Goal: Information Seeking & Learning: Learn about a topic

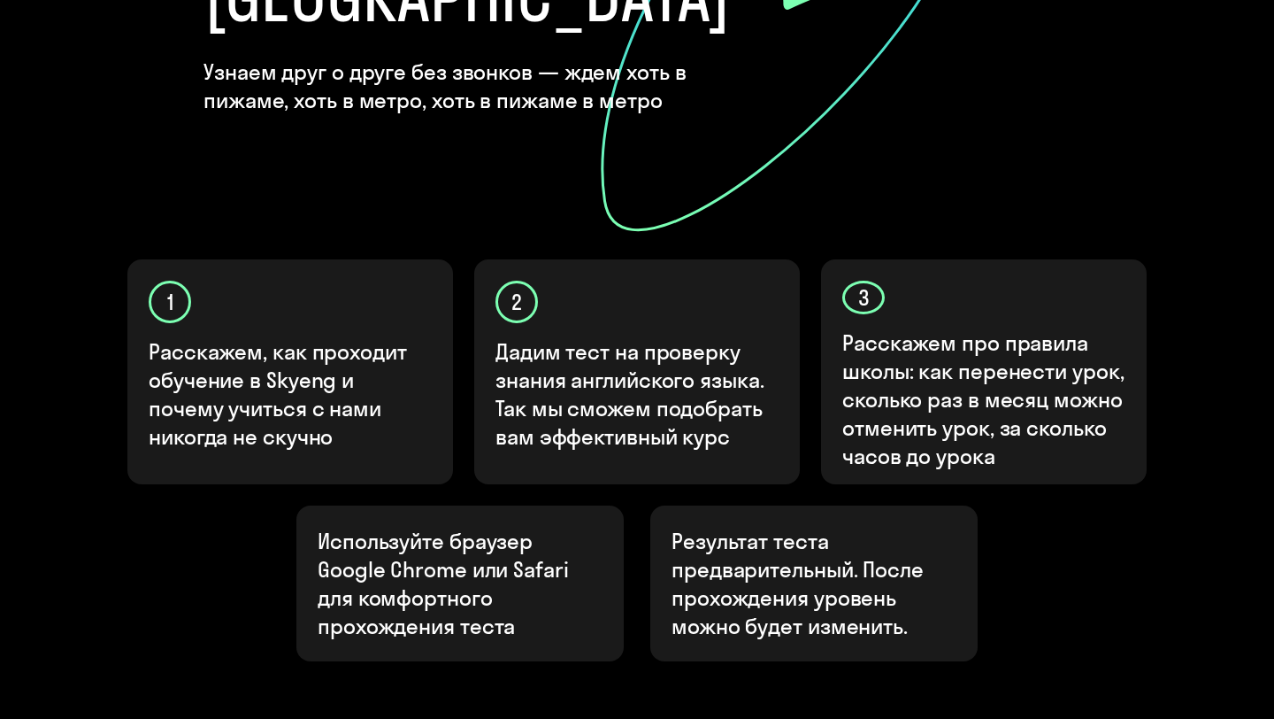
scroll to position [559, 0]
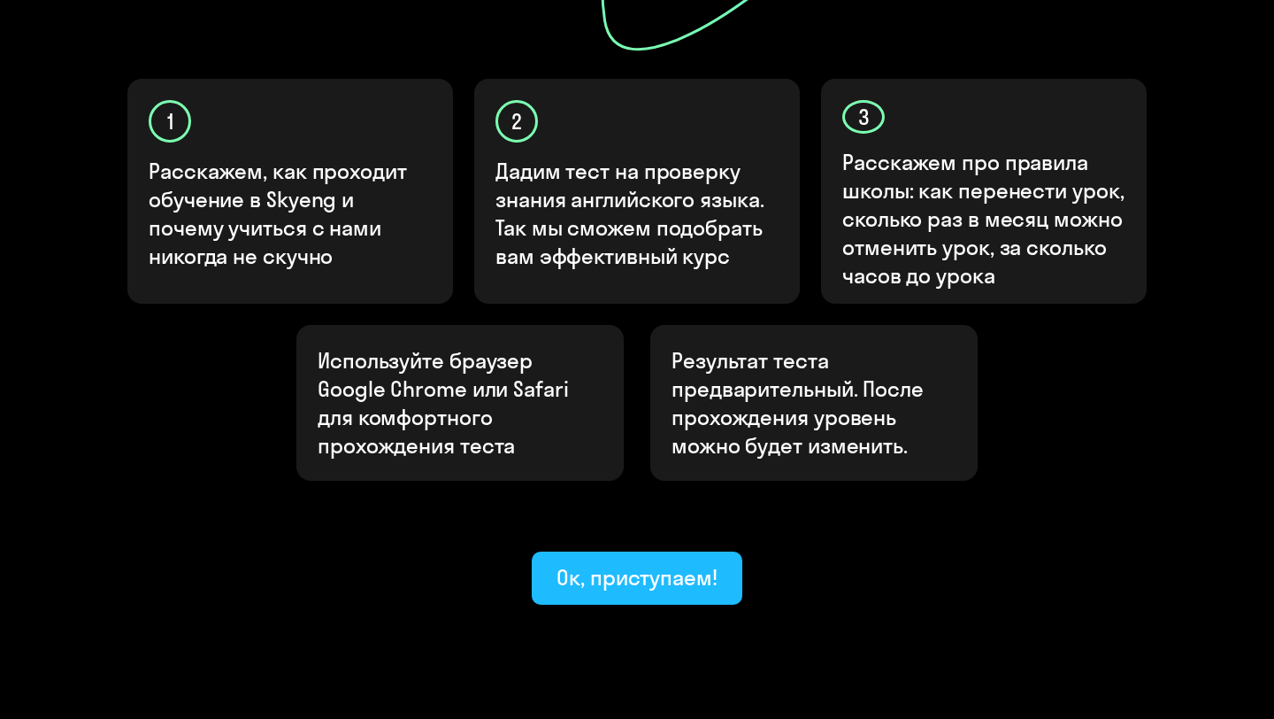
click at [671, 563] on div "Ок, приступаем!" at bounding box center [637, 577] width 161 height 28
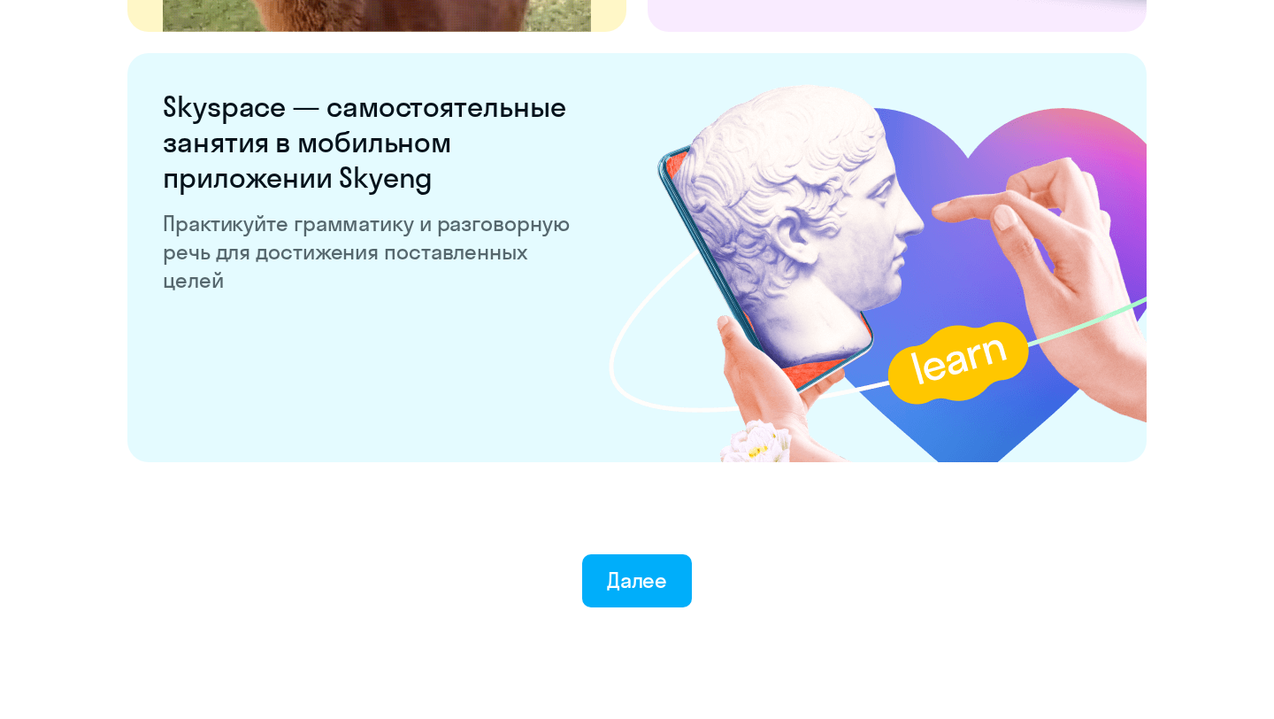
scroll to position [3340, 0]
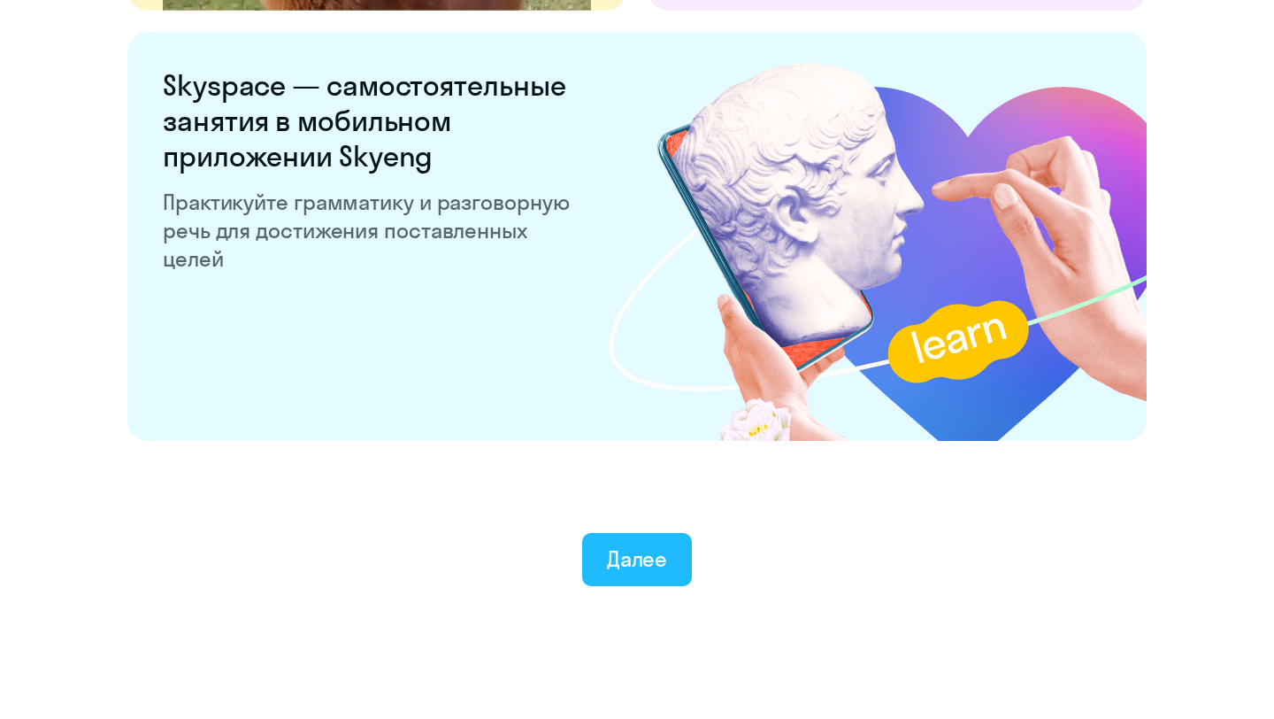
click at [653, 572] on div "Далее" at bounding box center [637, 558] width 61 height 28
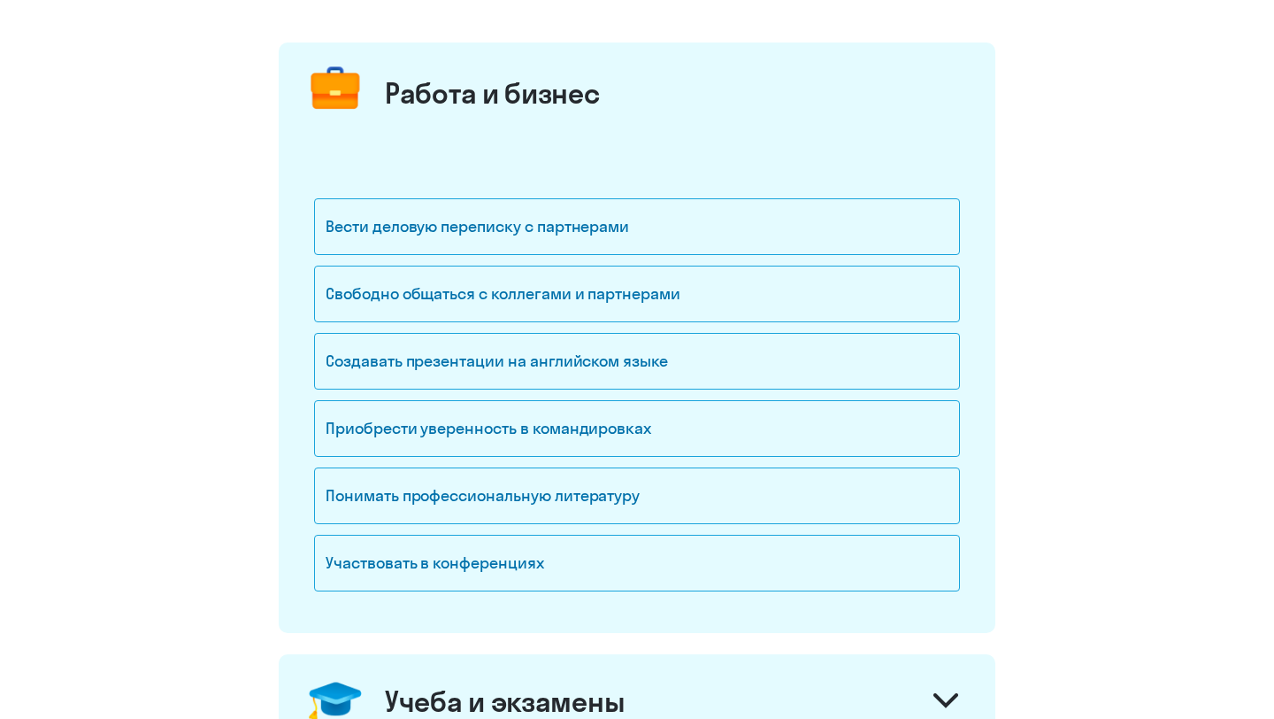
scroll to position [96, 0]
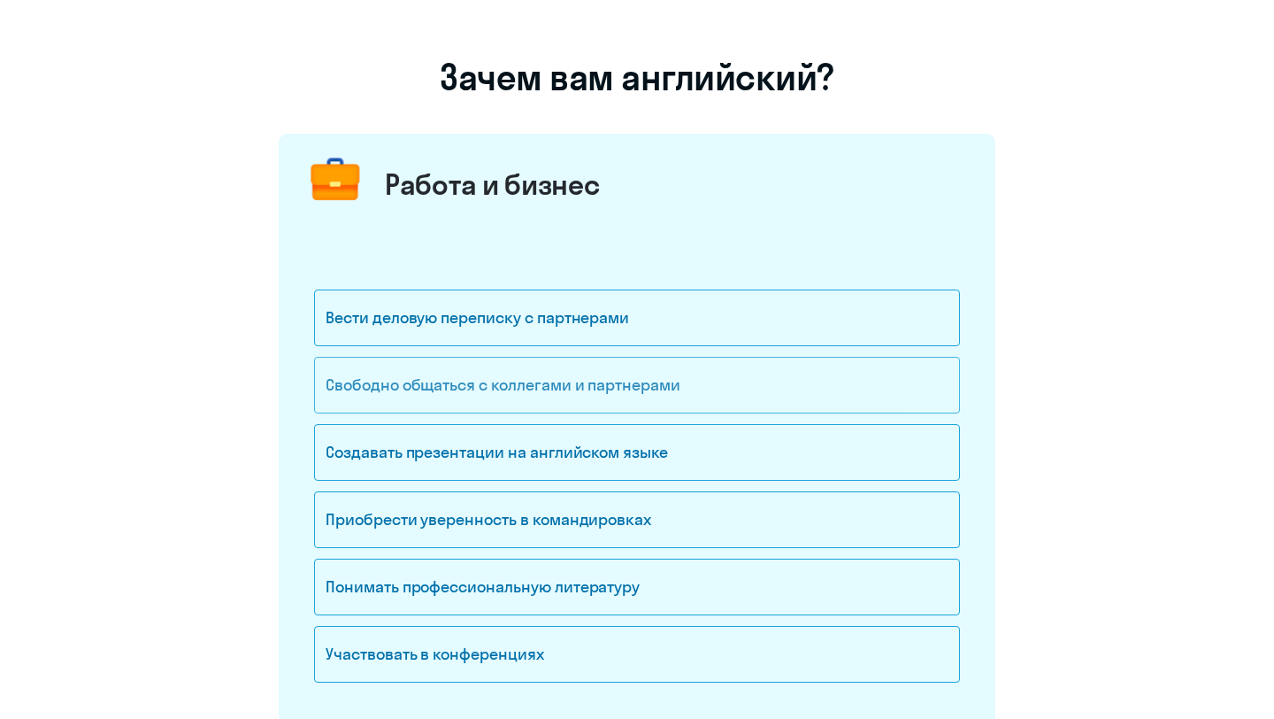
click at [661, 401] on div "Свободно общаться с коллегами и партнерами" at bounding box center [637, 385] width 646 height 57
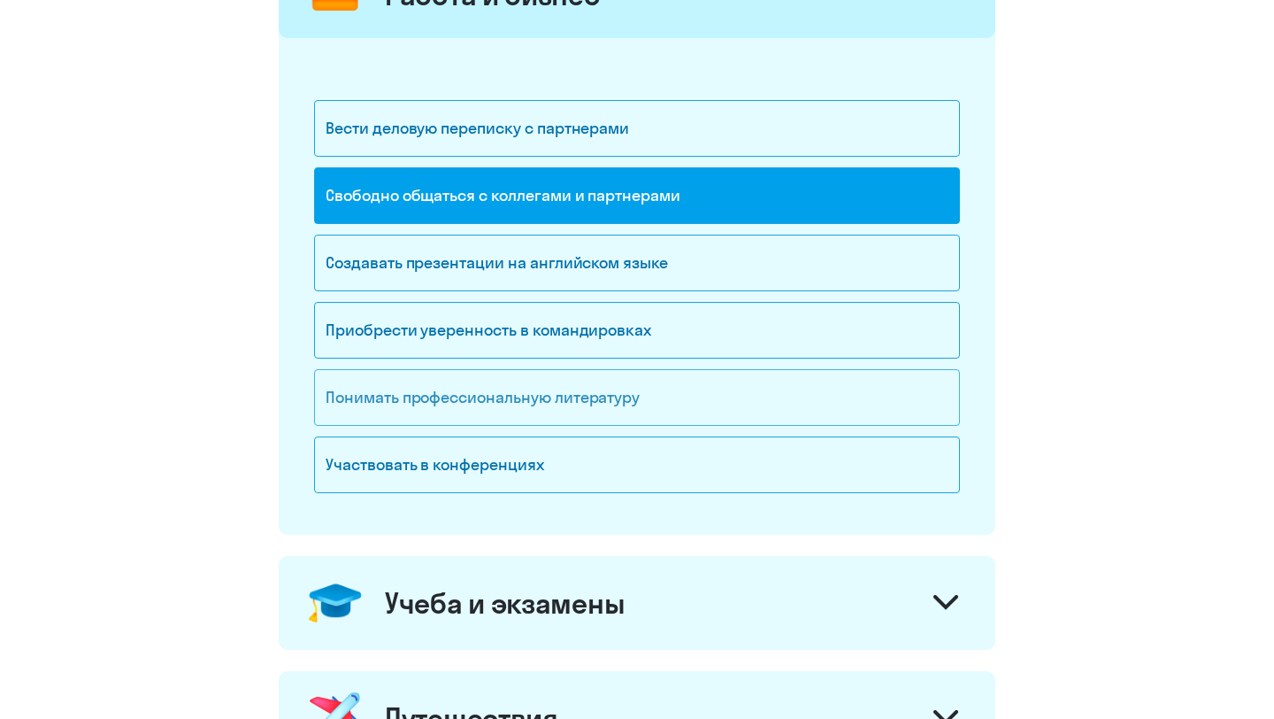
scroll to position [291, 0]
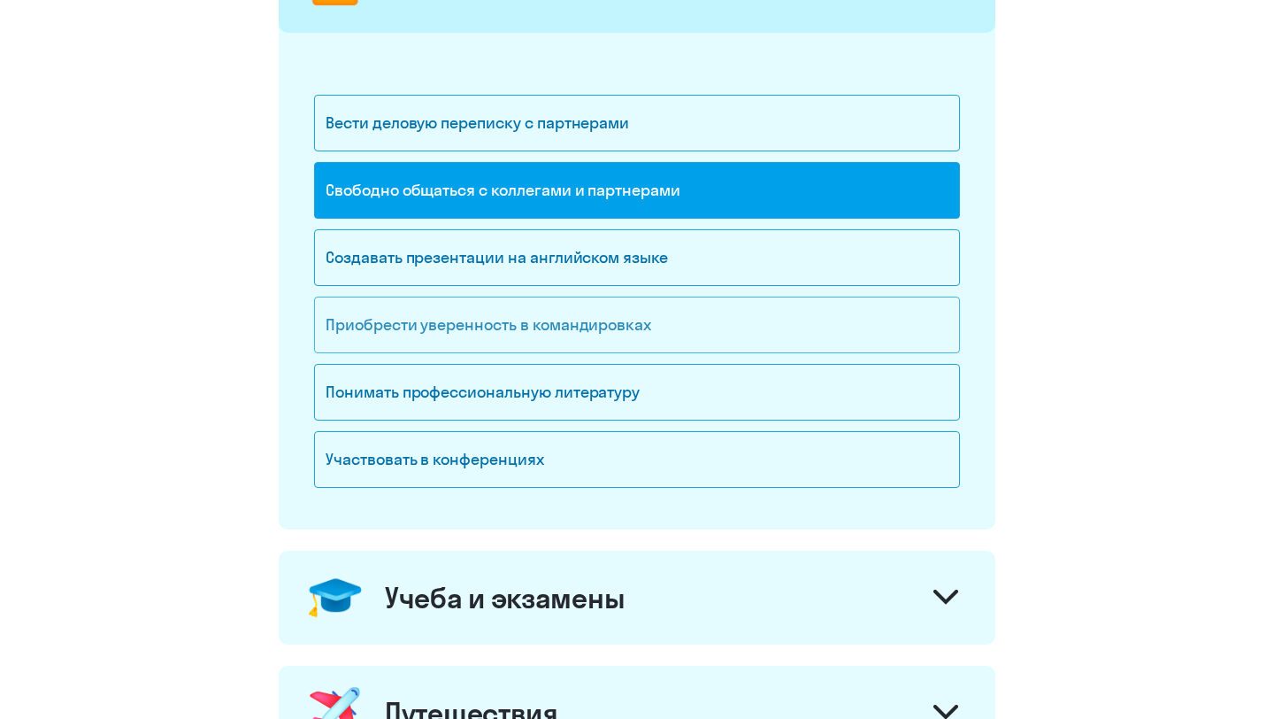
click at [753, 329] on div "Приобрести уверенность в командировках" at bounding box center [637, 324] width 646 height 57
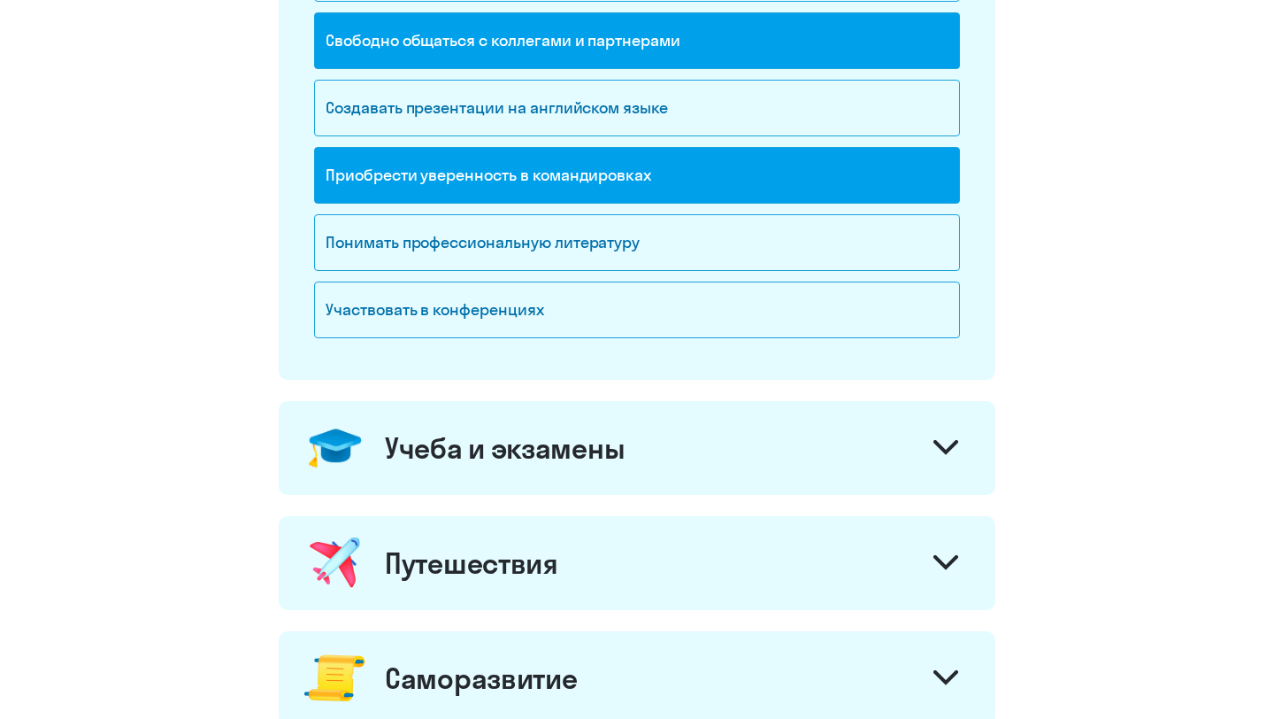
scroll to position [481, 0]
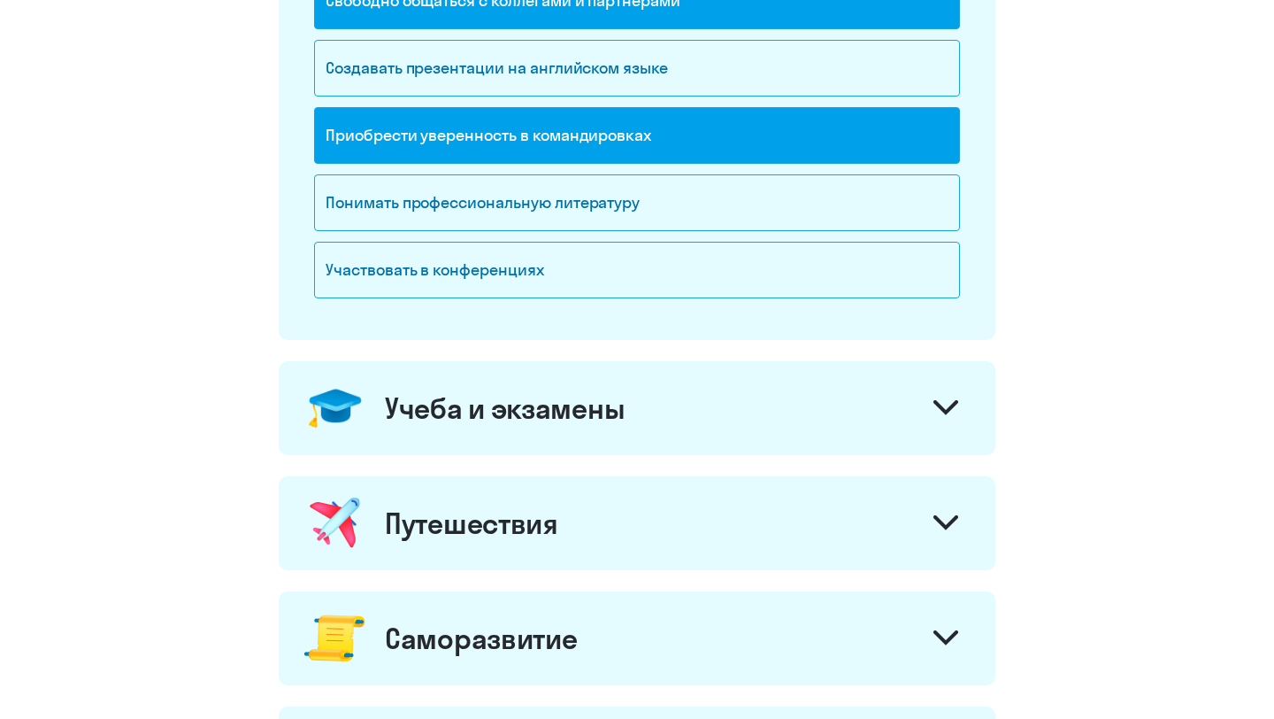
click at [941, 406] on icon at bounding box center [945, 407] width 21 height 11
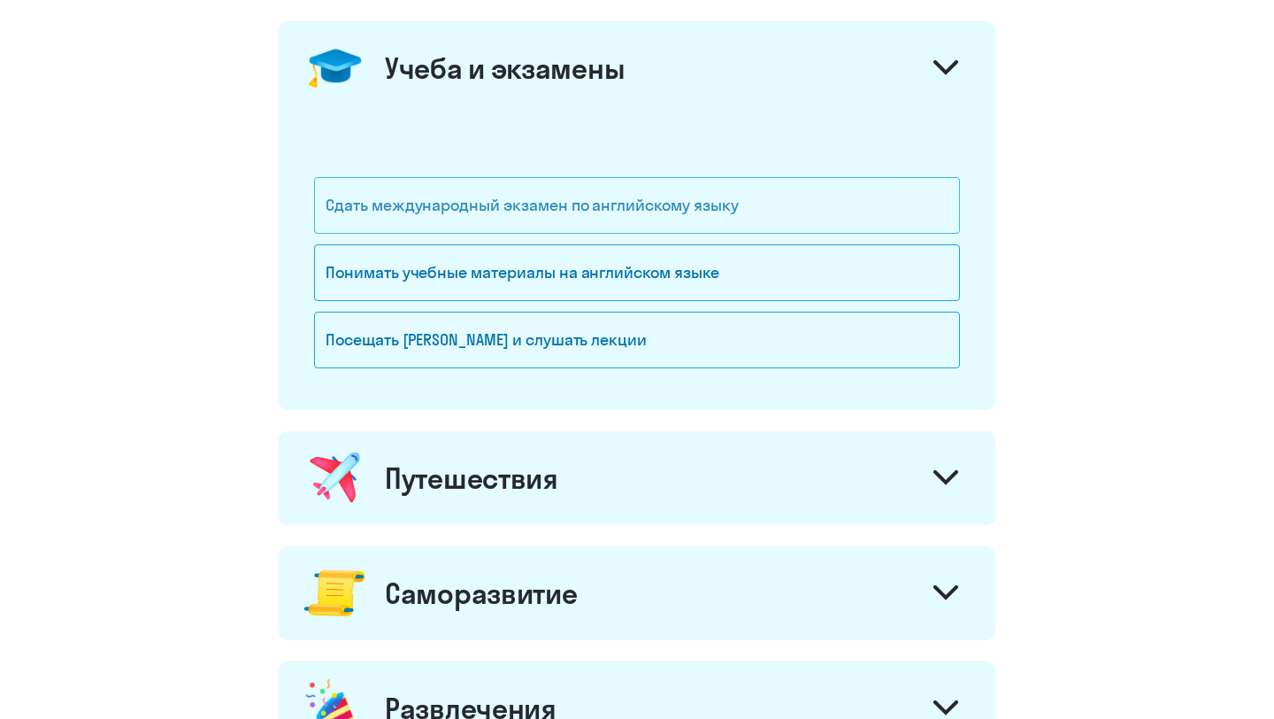
scroll to position [829, 0]
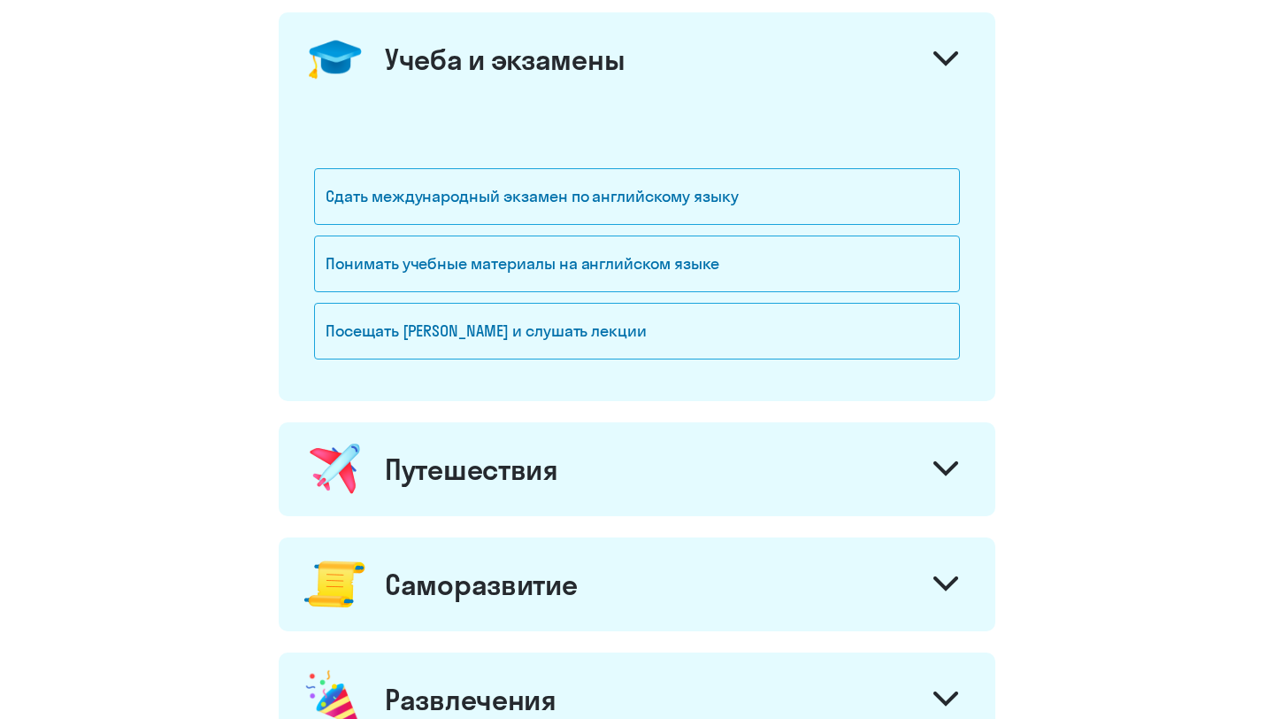
click at [949, 481] on div at bounding box center [946, 471] width 42 height 42
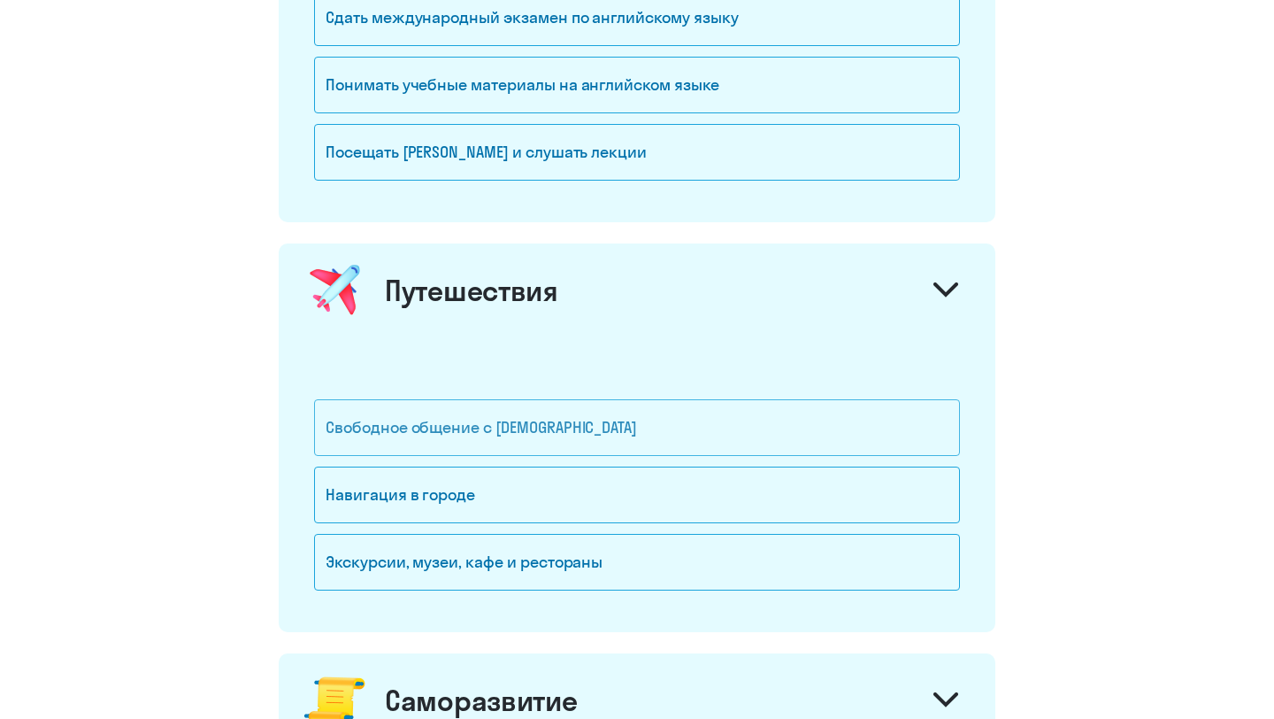
scroll to position [1130, 0]
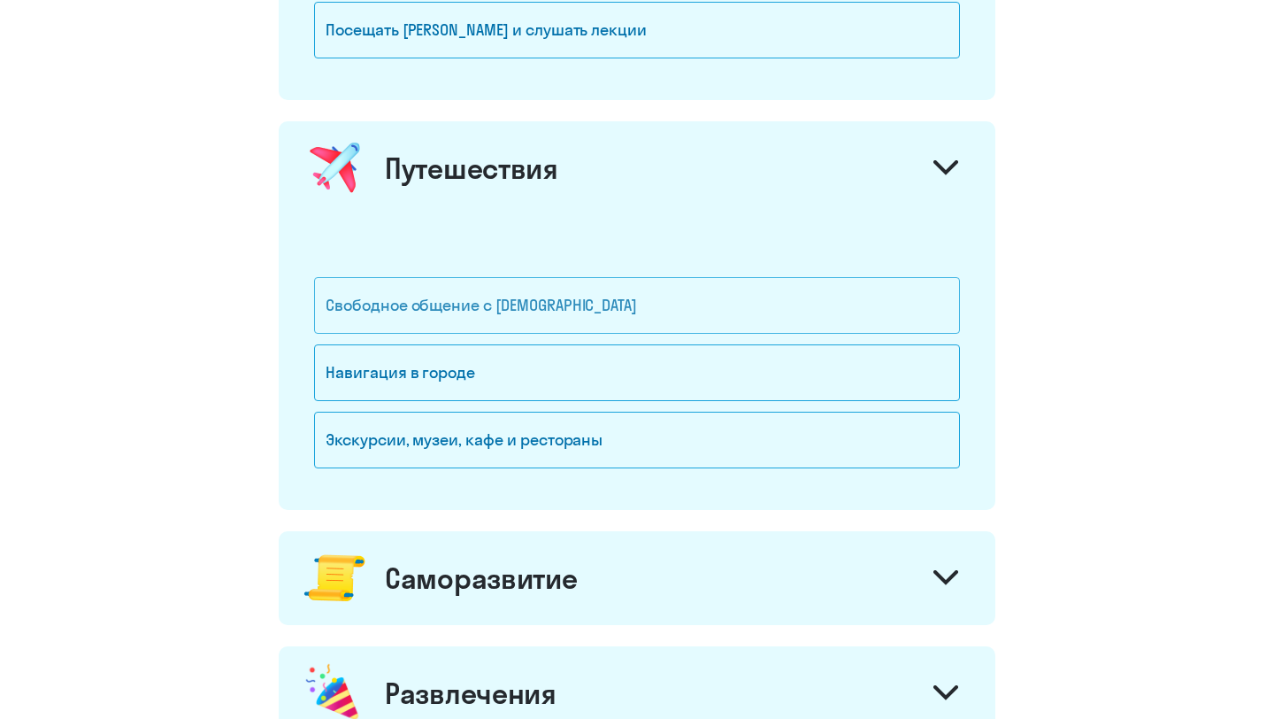
click at [553, 314] on div "Свободное общение с [DEMOGRAPHIC_DATA]" at bounding box center [637, 305] width 646 height 57
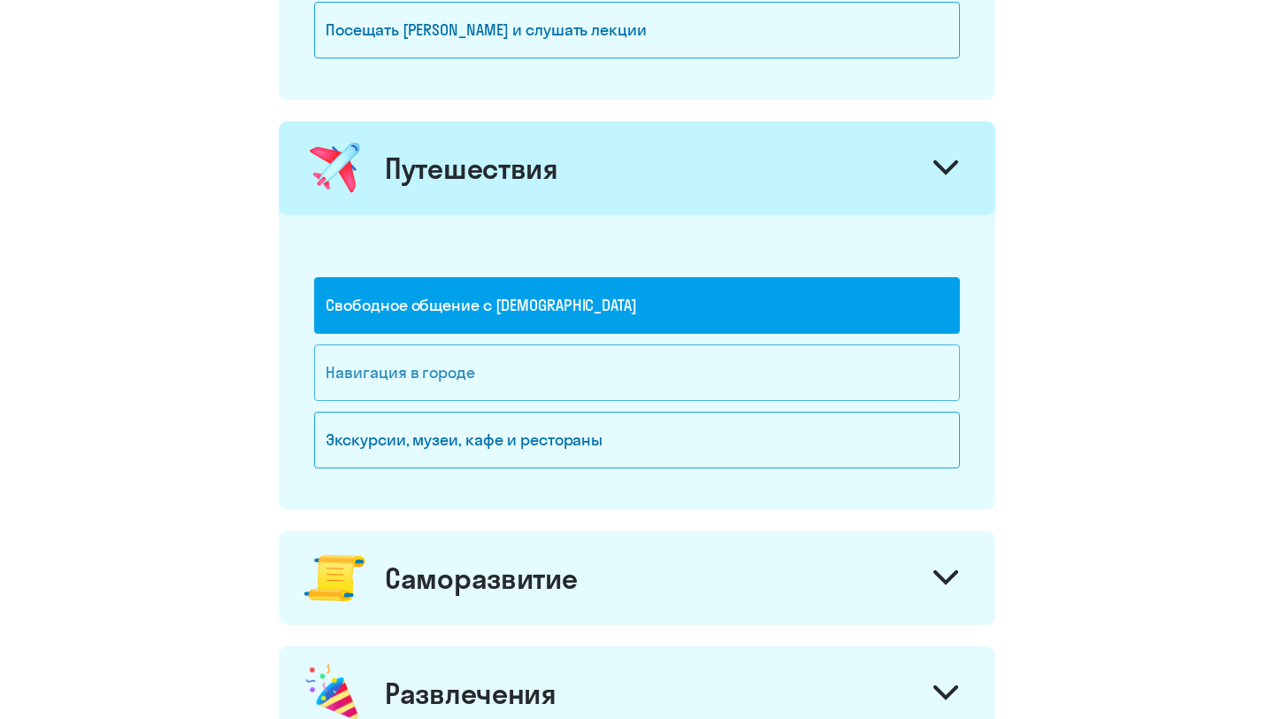
click at [514, 354] on div "Навигация в городе" at bounding box center [637, 372] width 646 height 57
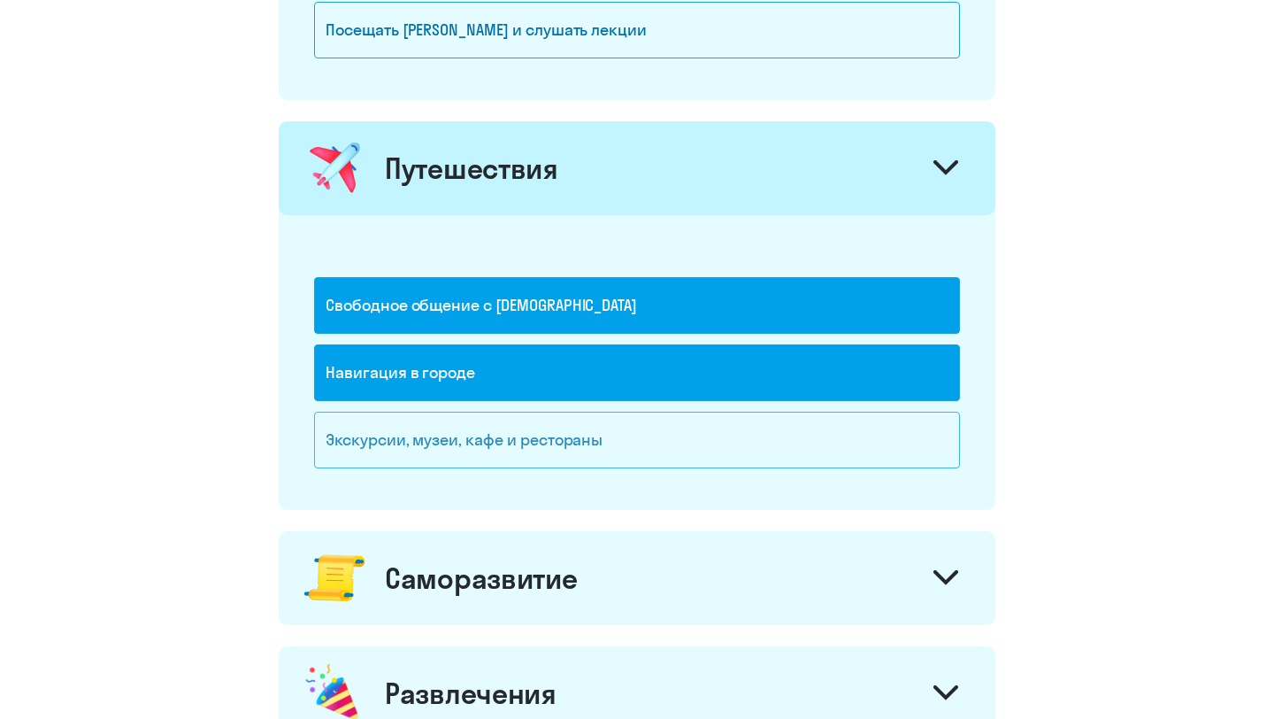
click at [509, 442] on div "Экскурсии, музеи, кафе и рестораны" at bounding box center [637, 440] width 646 height 57
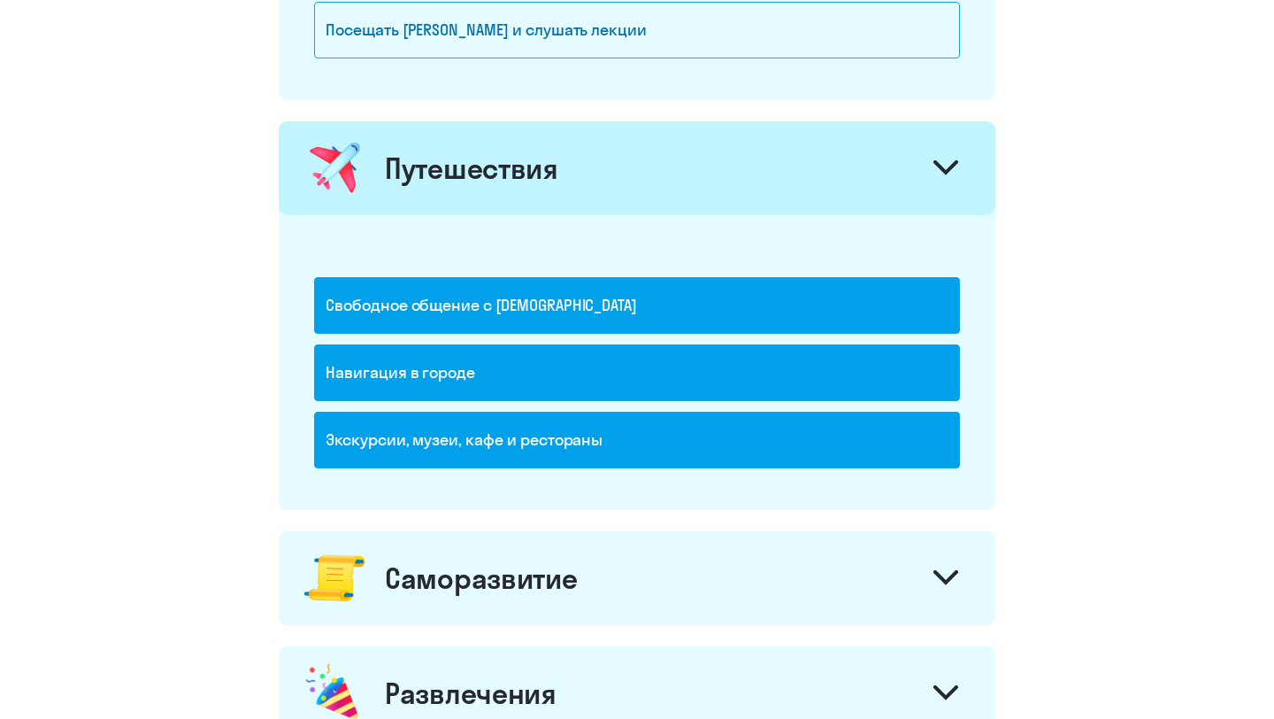
click at [906, 557] on div "Саморазвитие" at bounding box center [637, 578] width 717 height 94
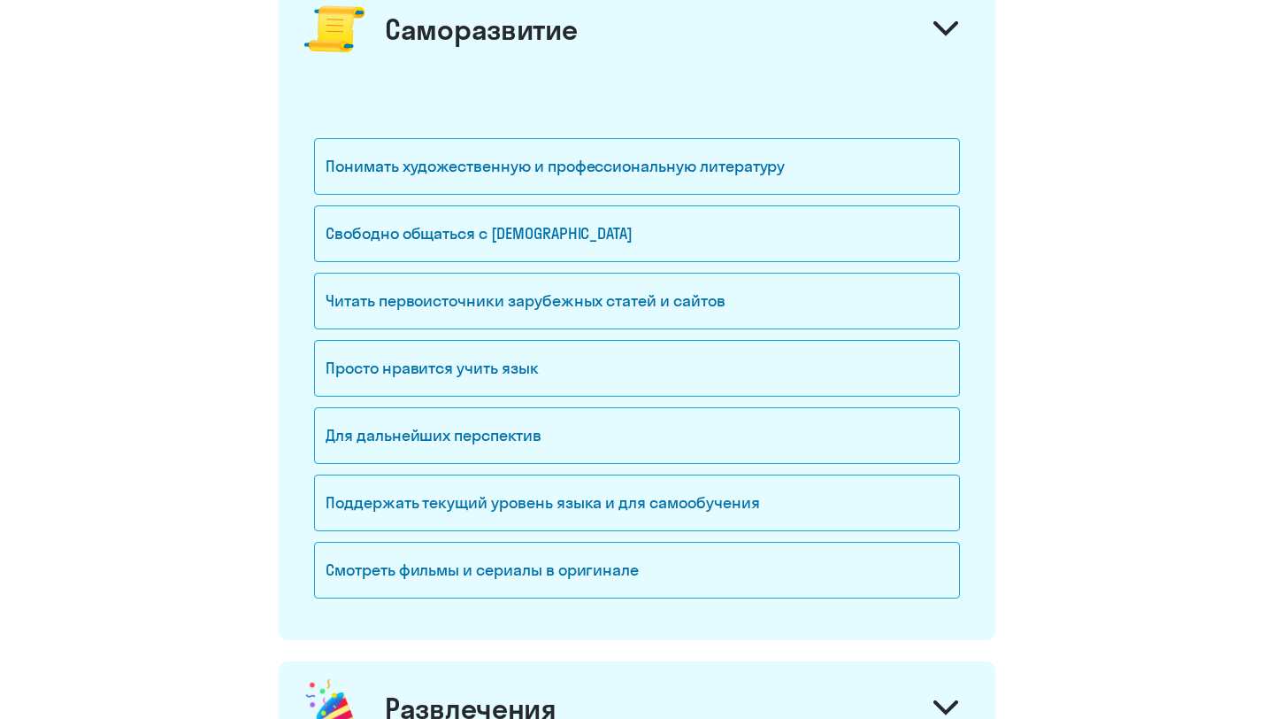
scroll to position [1687, 0]
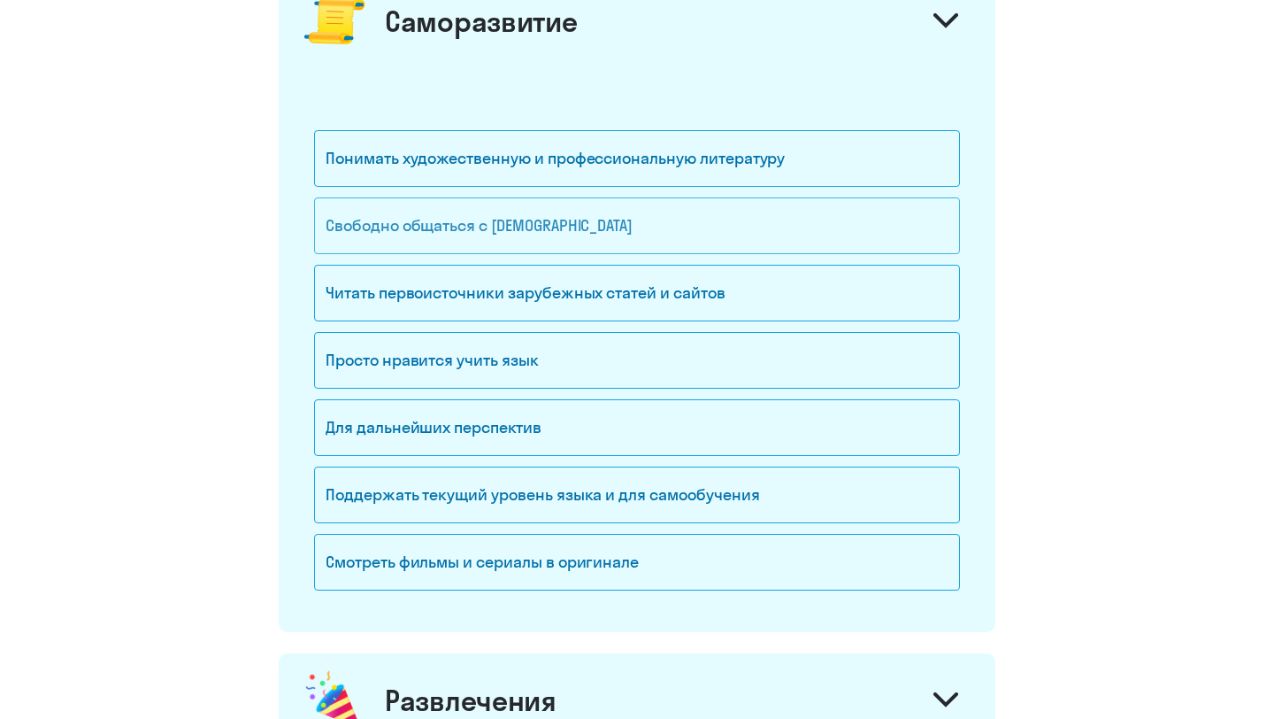
click at [670, 228] on div "Свободно общаться с [DEMOGRAPHIC_DATA]" at bounding box center [637, 225] width 646 height 57
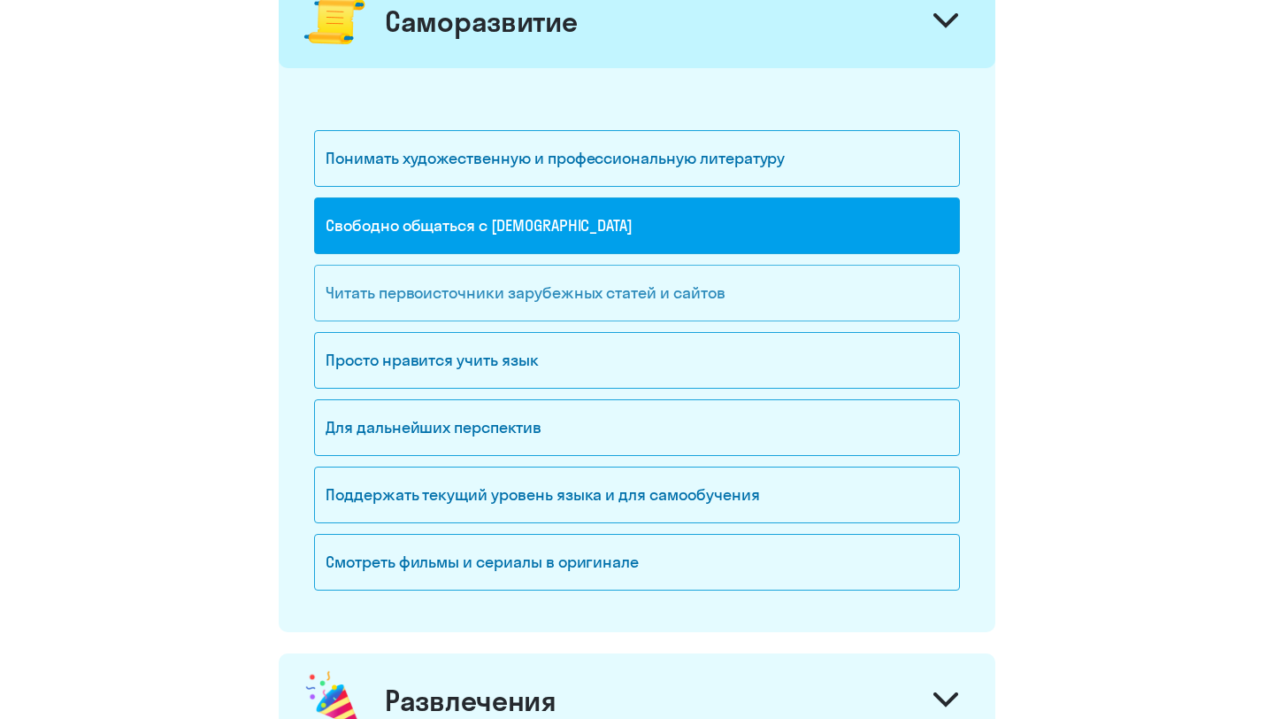
click at [619, 297] on div "Читать первоисточники зарубежных статей и сайтов" at bounding box center [637, 293] width 646 height 57
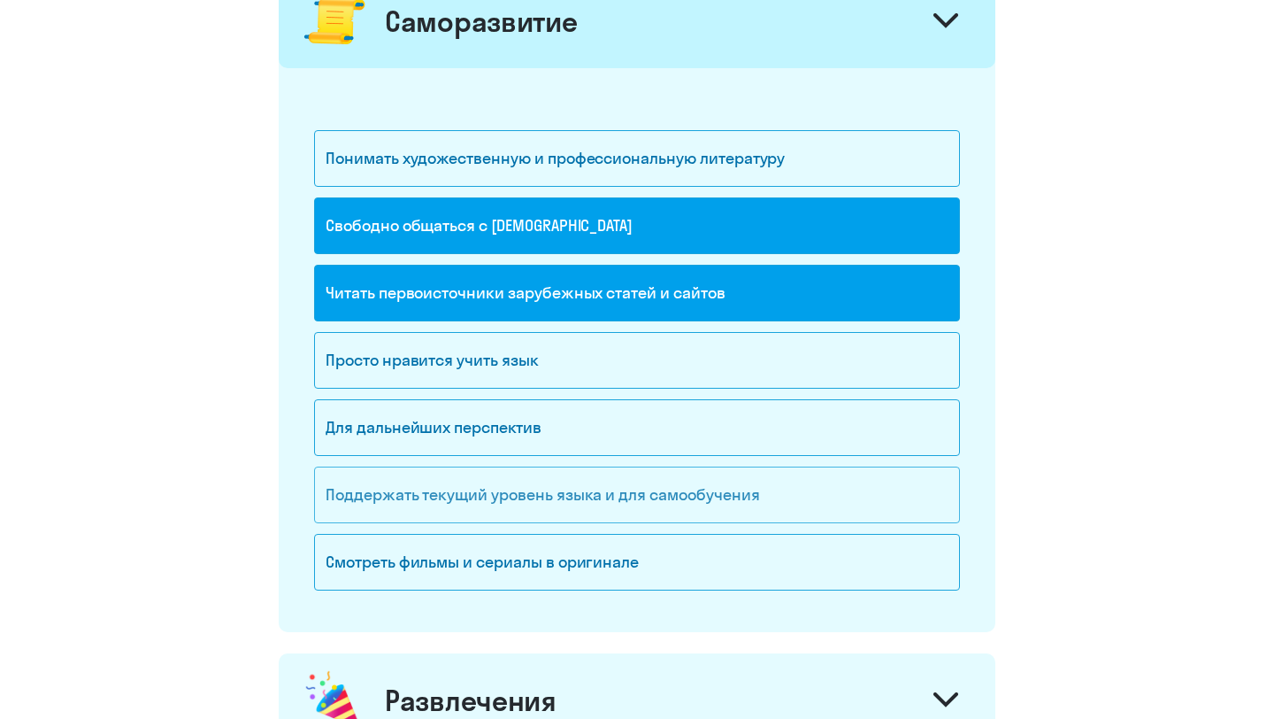
click at [591, 479] on div "Поддержать текущий уровень языка и для cамообучения" at bounding box center [637, 494] width 646 height 57
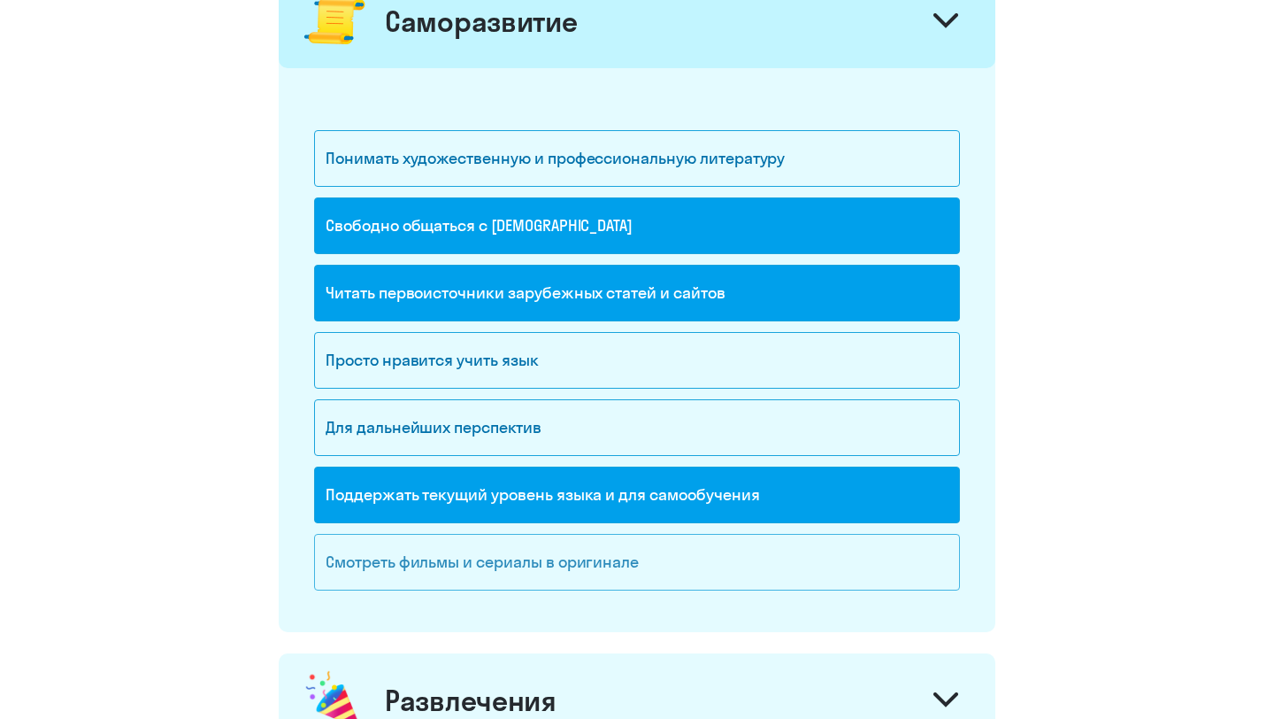
click at [744, 544] on div "Смотреть фильмы и сериалы в оригинале" at bounding box center [637, 562] width 646 height 57
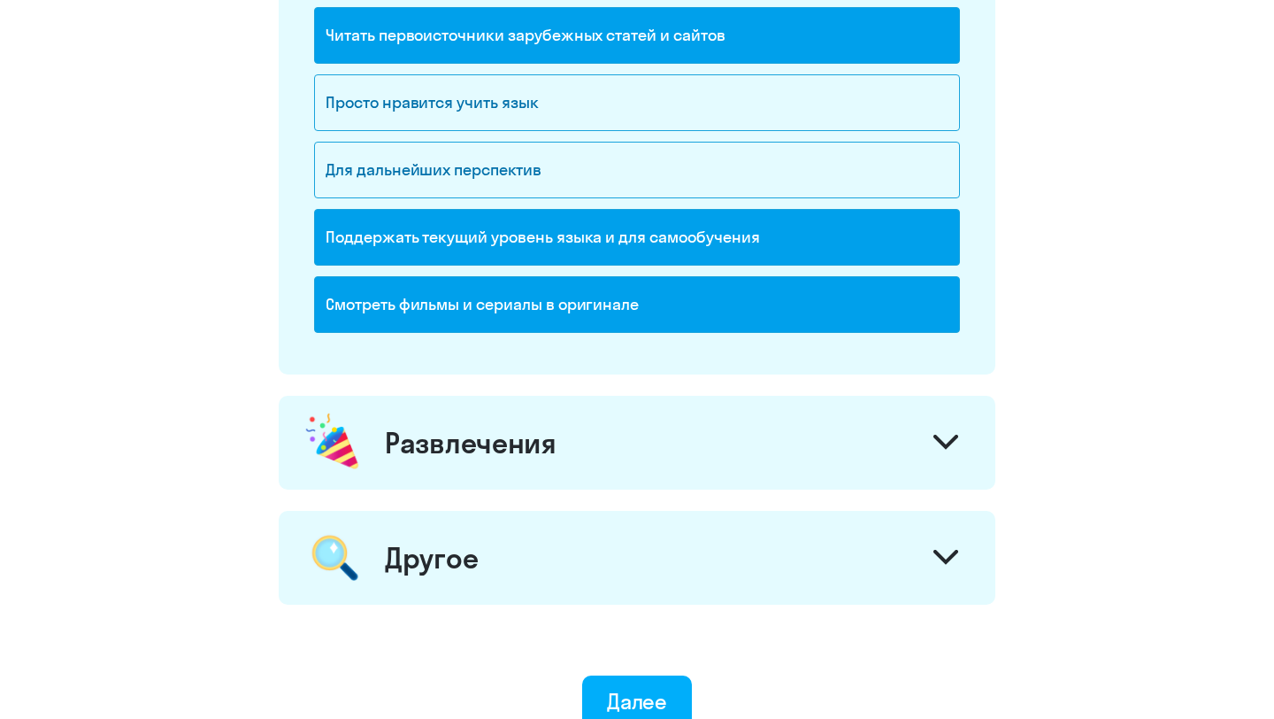
scroll to position [2123, 0]
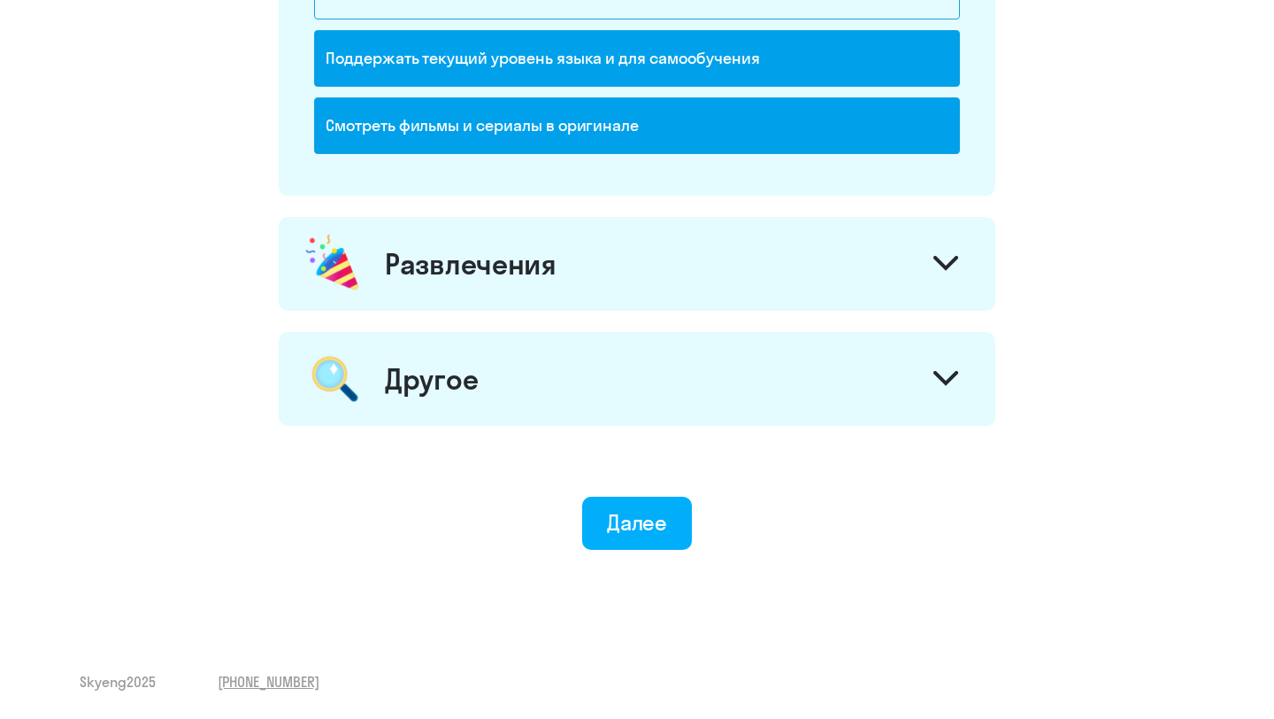
click at [943, 263] on icon at bounding box center [946, 263] width 25 height 15
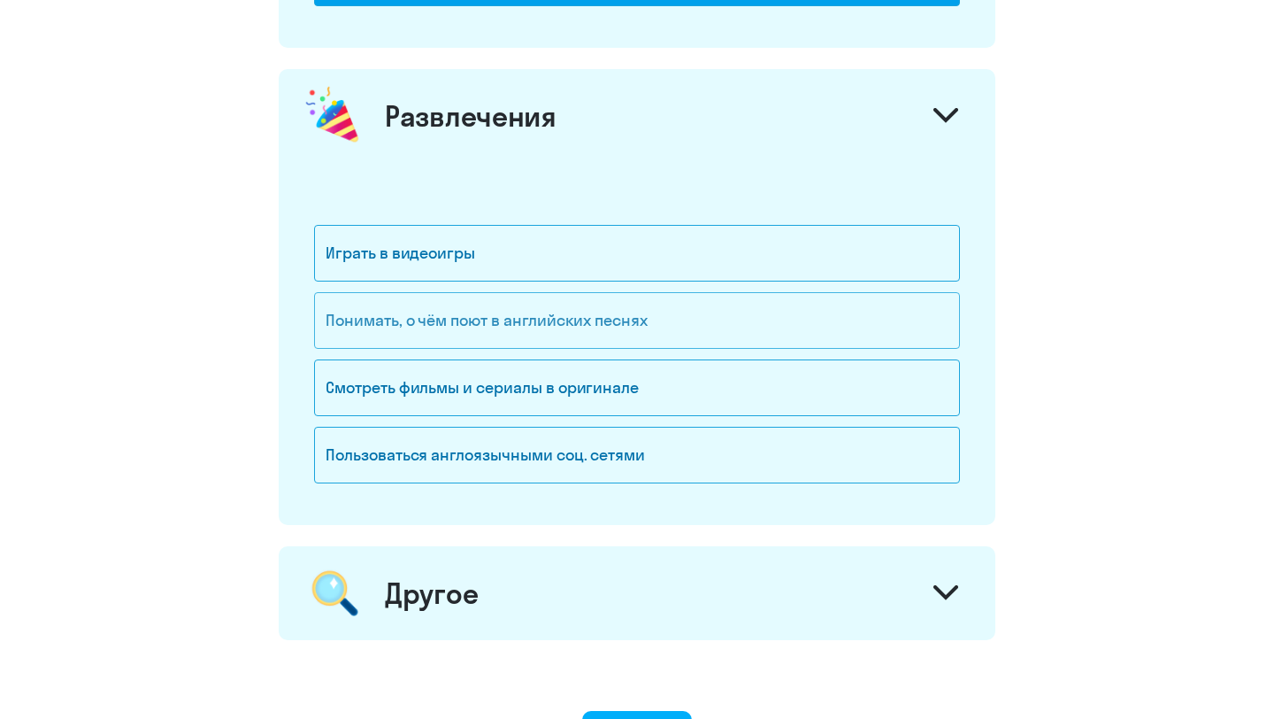
scroll to position [2276, 0]
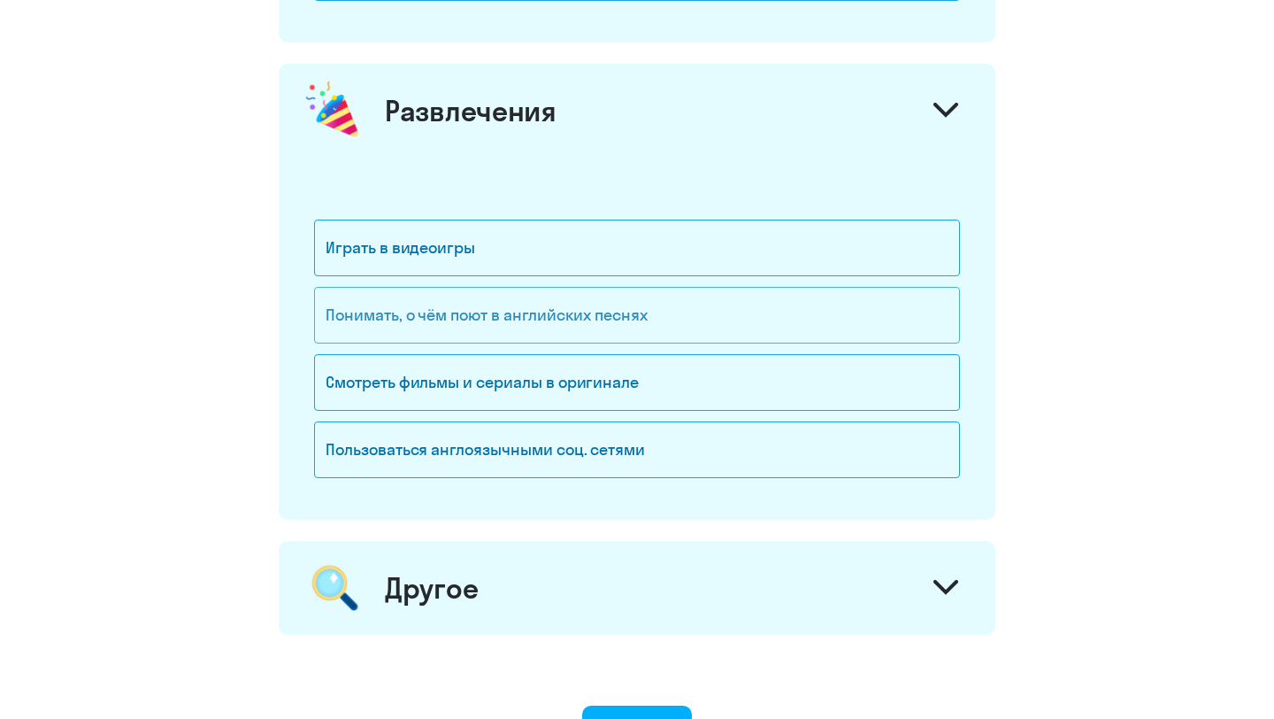
click at [636, 319] on div "Понимать, о чём поют в английских песнях" at bounding box center [637, 315] width 646 height 57
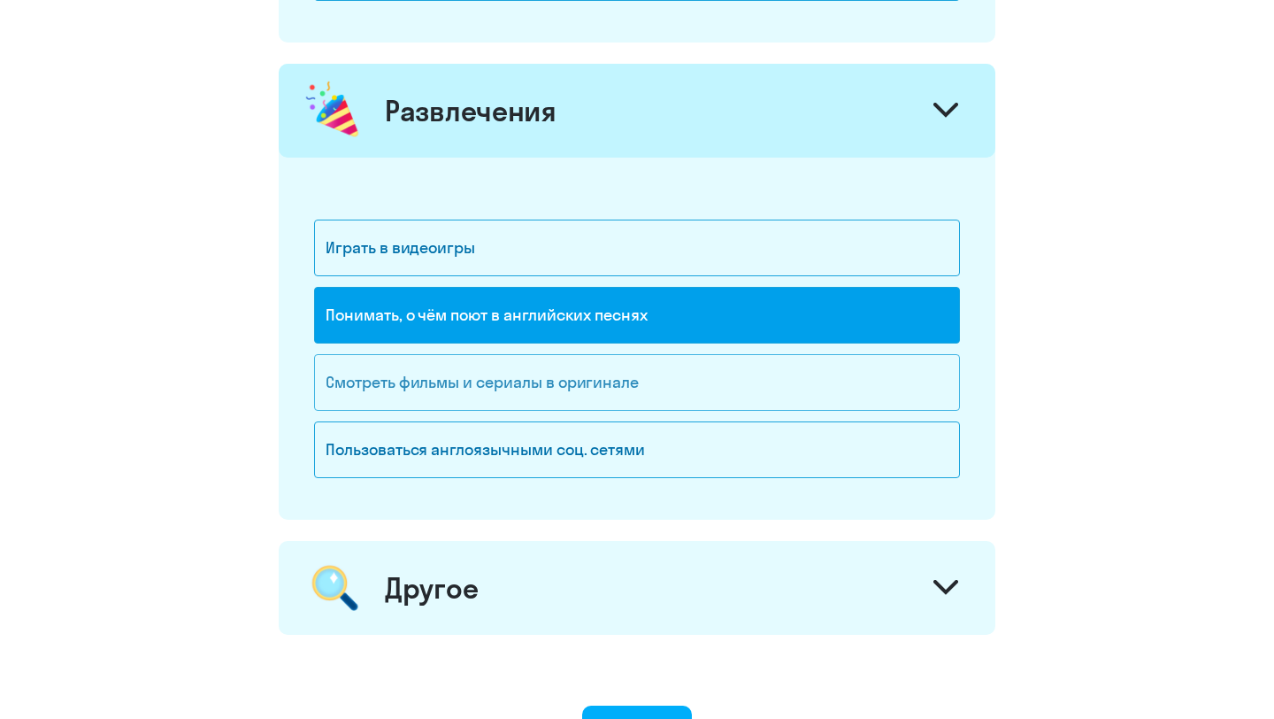
click at [615, 379] on div "Смотреть фильмы и сериалы в оригинале" at bounding box center [637, 382] width 646 height 57
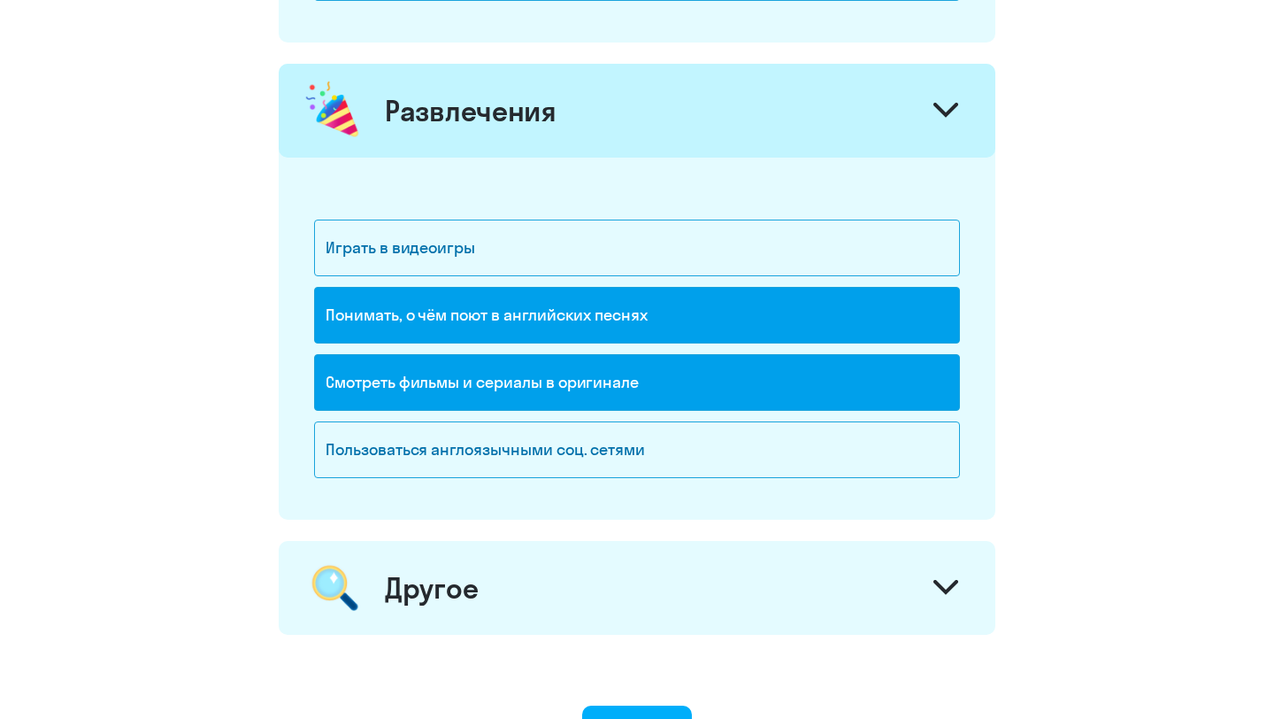
click at [958, 586] on icon at bounding box center [946, 587] width 25 height 15
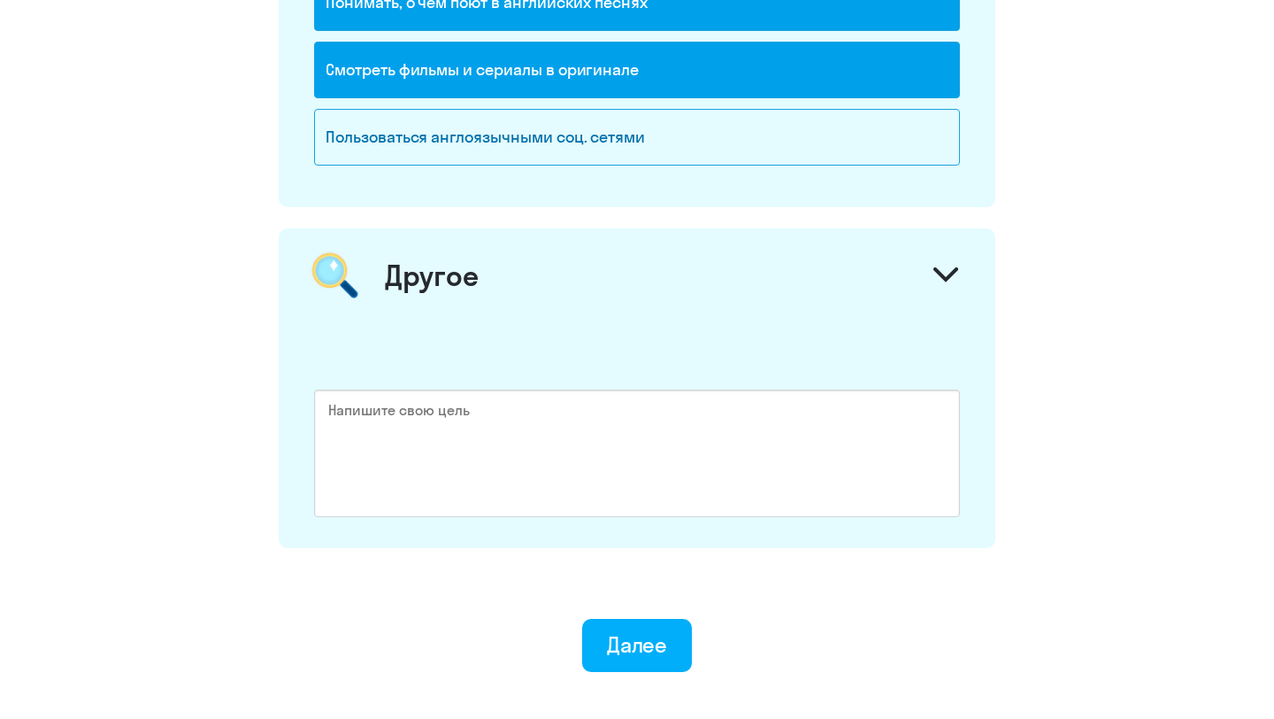
scroll to position [2711, 0]
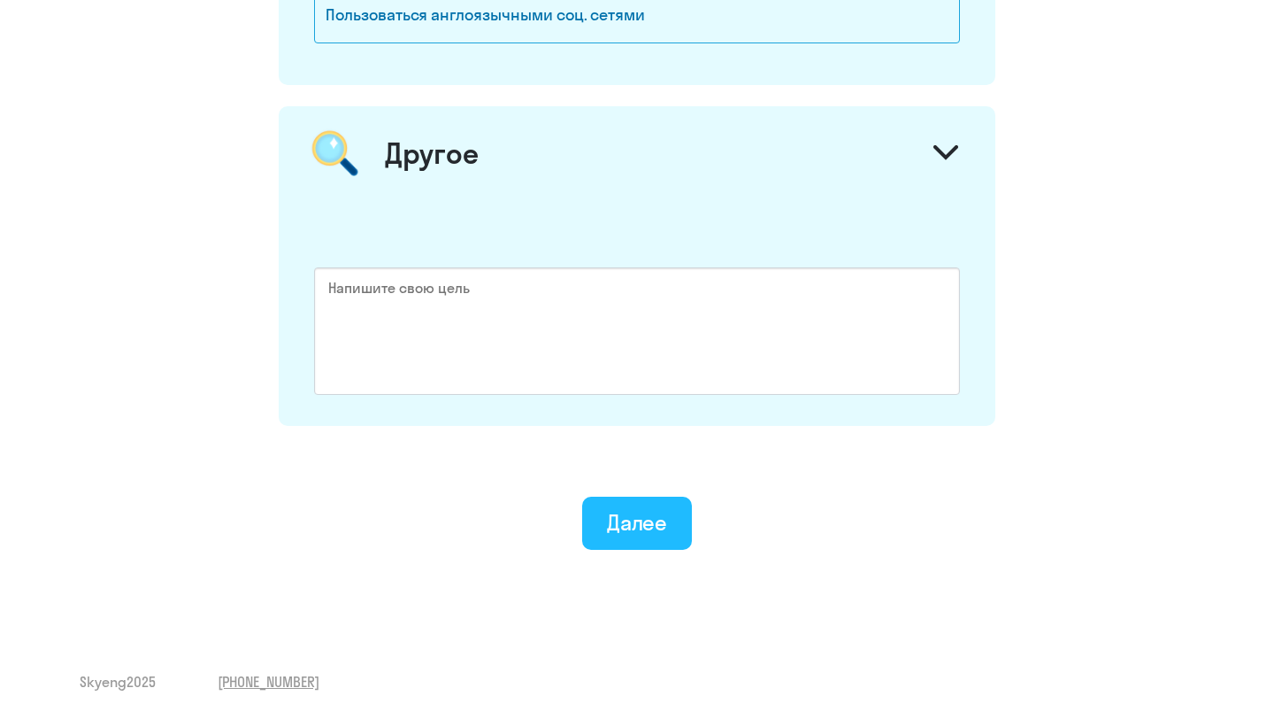
click at [651, 522] on div "Далее" at bounding box center [637, 522] width 61 height 28
